Goal: Information Seeking & Learning: Find specific page/section

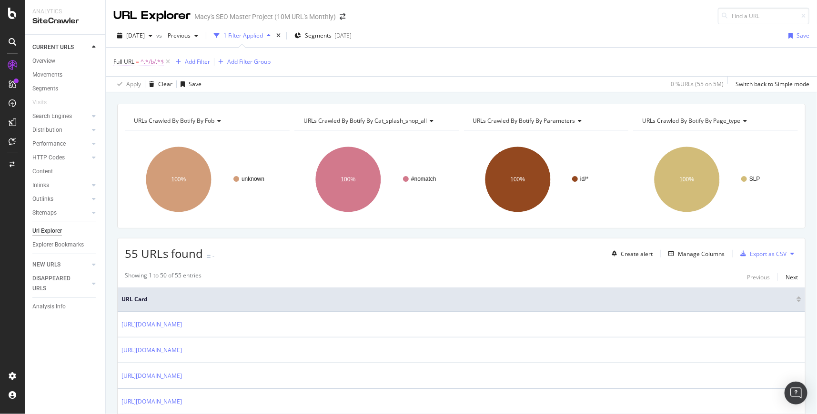
click at [139, 61] on span "Full URL = ^.*/b/.*$" at bounding box center [138, 62] width 50 height 9
click at [151, 102] on input "/b/" at bounding box center [167, 100] width 90 height 15
paste input "[URL][DOMAIN_NAME]"
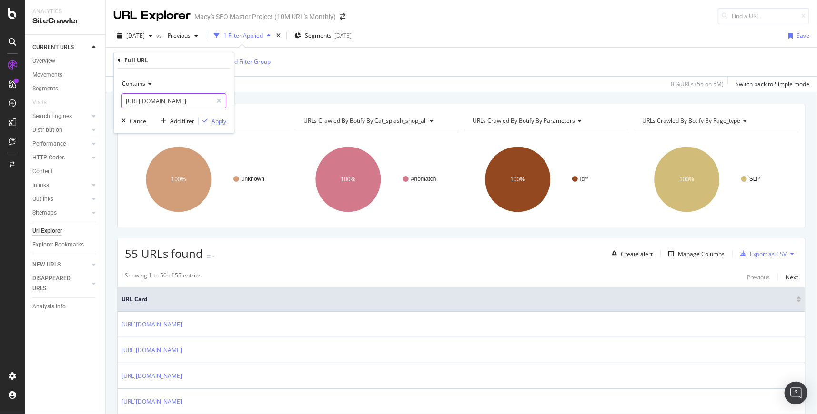
type input "[URL][DOMAIN_NAME]"
click at [218, 120] on div "Apply" at bounding box center [219, 121] width 15 height 8
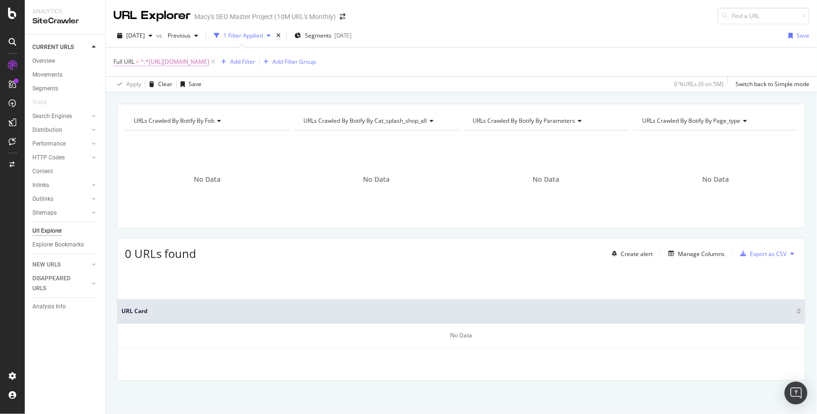
click at [209, 58] on span "^.*[URL][DOMAIN_NAME]" at bounding box center [175, 61] width 69 height 13
click at [175, 105] on input "[URL][DOMAIN_NAME]" at bounding box center [167, 100] width 90 height 15
click at [178, 100] on input "[URL][DOMAIN_NAME]" at bounding box center [167, 100] width 90 height 15
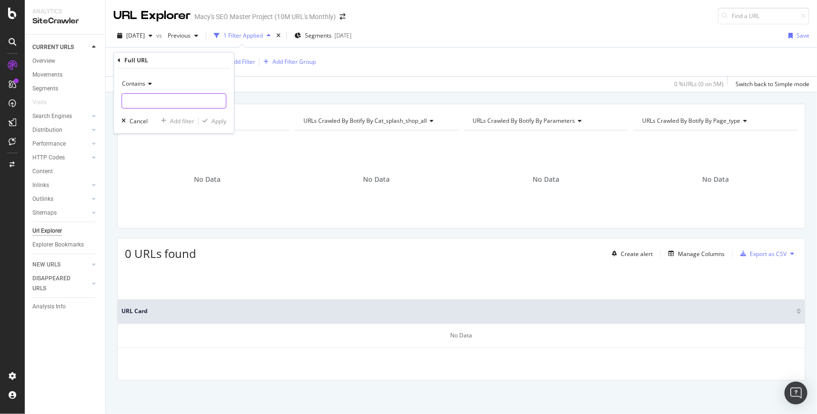
paste input "/credit/accountsummary/account"
type input "/credit/accountsummary/account"
click at [222, 122] on div "Apply" at bounding box center [219, 121] width 15 height 8
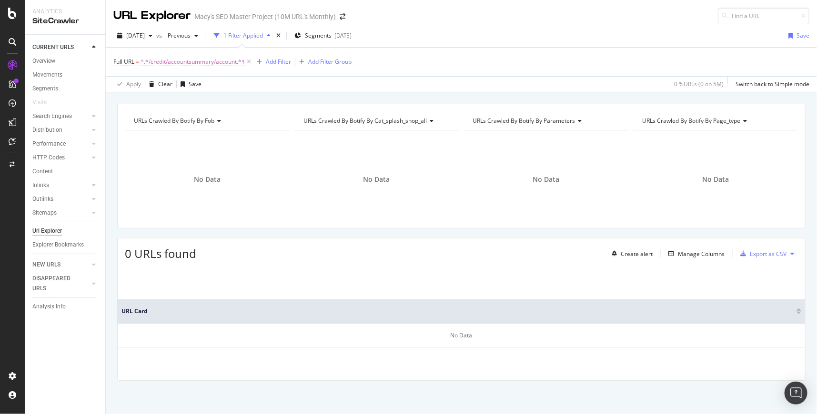
click at [204, 62] on span "^.*/credit/accountsummary/account.*$" at bounding box center [193, 61] width 104 height 13
click at [192, 100] on input "/credit/accountsummary/account" at bounding box center [167, 100] width 90 height 15
paste input "/service/gift/index.ognc"
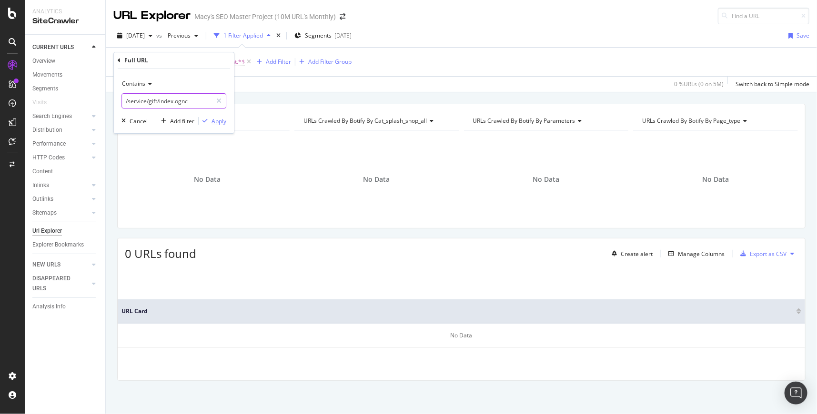
type input "/service/gift/index.ognc"
click at [221, 122] on div "Apply" at bounding box center [219, 121] width 15 height 8
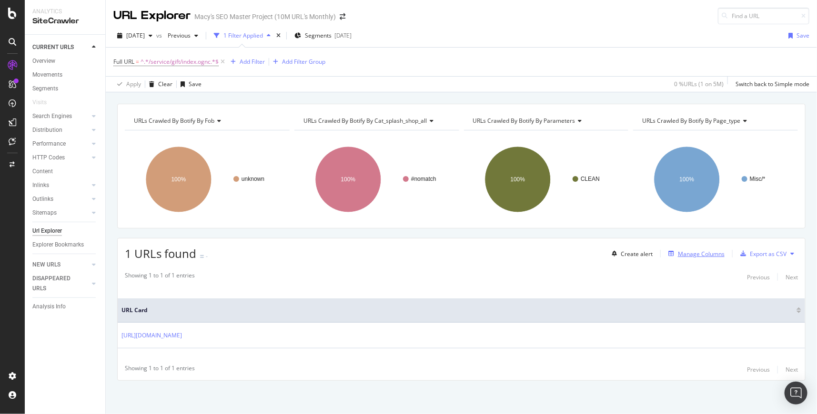
click at [702, 254] on div "Manage Columns" at bounding box center [701, 254] width 47 height 8
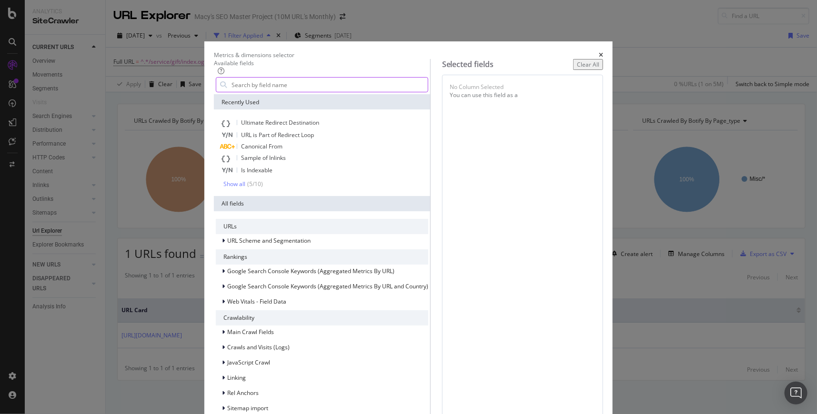
click at [258, 87] on input "modal" at bounding box center [329, 85] width 197 height 14
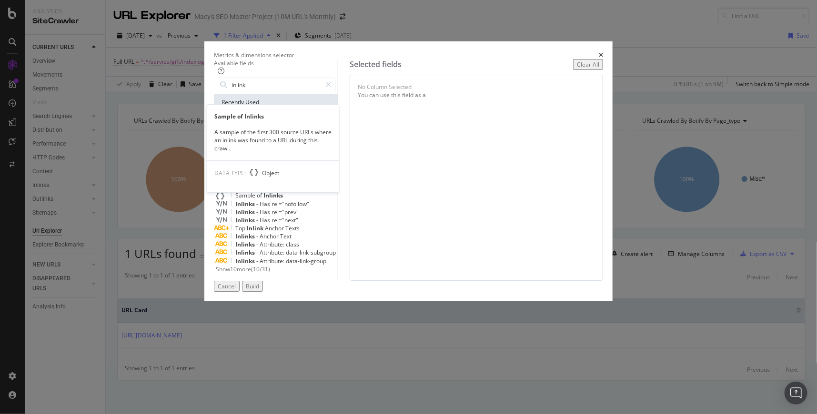
type input "inlink"
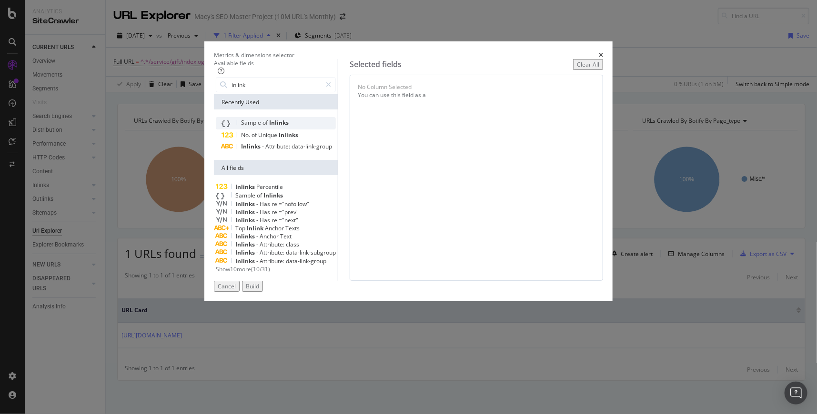
click at [269, 127] on span "Inlinks" at bounding box center [279, 123] width 20 height 8
click at [263, 292] on button "Build" at bounding box center [252, 286] width 21 height 11
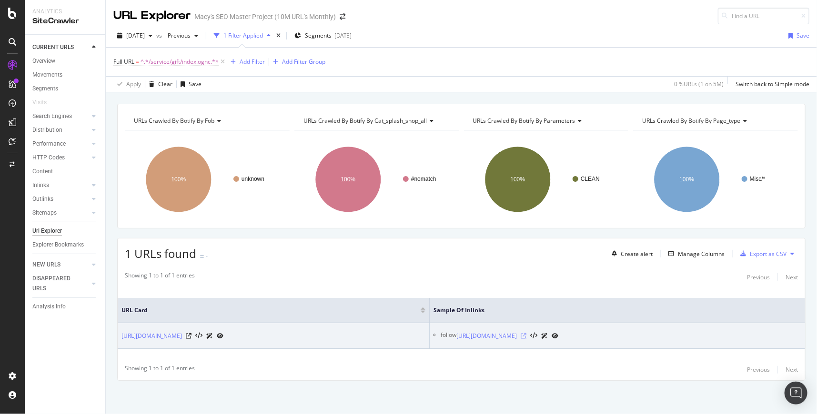
click at [526, 336] on icon at bounding box center [524, 336] width 6 height 6
